Goal: Find specific page/section: Find specific page/section

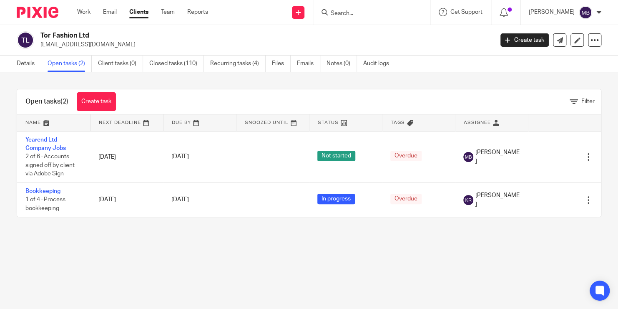
click at [368, 15] on input "Search" at bounding box center [367, 14] width 75 height 8
click at [353, 11] on input "Search" at bounding box center [367, 14] width 75 height 8
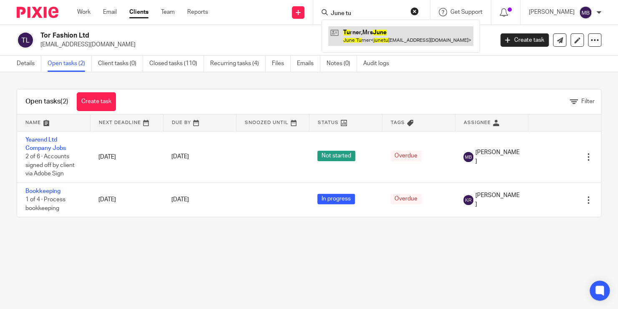
type input "June tu"
click at [362, 28] on link at bounding box center [400, 35] width 145 height 19
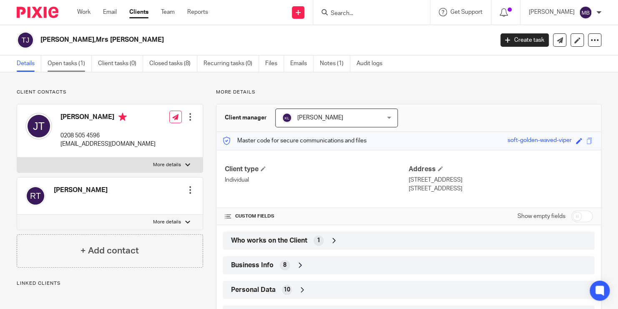
click at [71, 56] on link "Open tasks (1)" at bounding box center [70, 64] width 44 height 16
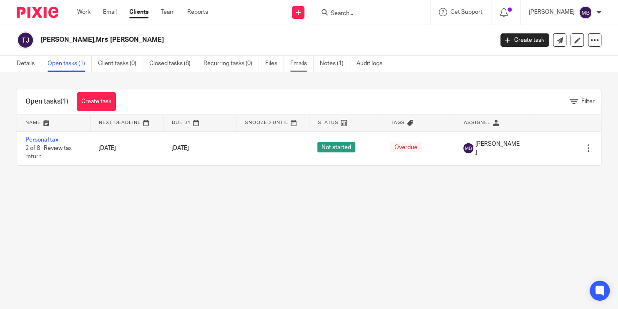
click at [297, 65] on link "Emails" at bounding box center [301, 64] width 23 height 16
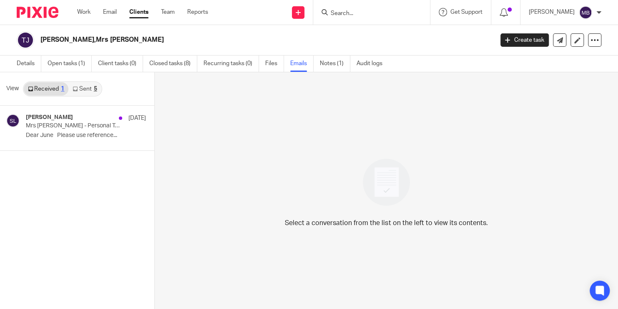
click at [87, 92] on link "Sent 5" at bounding box center [84, 88] width 33 height 13
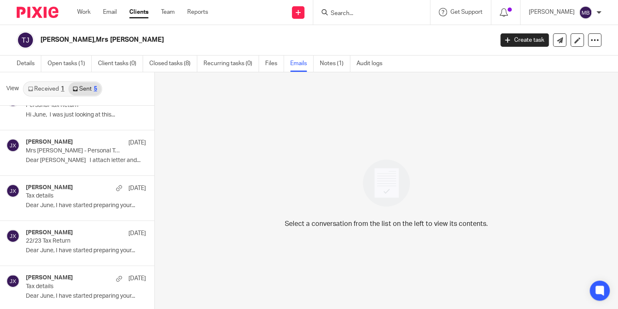
scroll to position [21, 0]
